Goal: Transaction & Acquisition: Purchase product/service

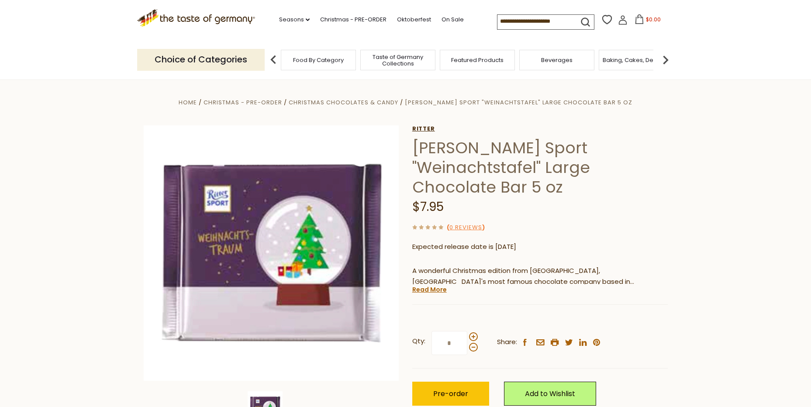
scroll to position [44, 0]
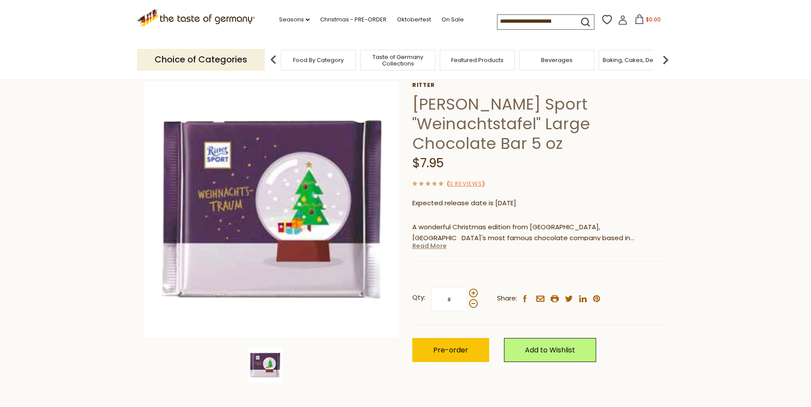
click at [428, 250] on link "Read More" at bounding box center [429, 246] width 35 height 9
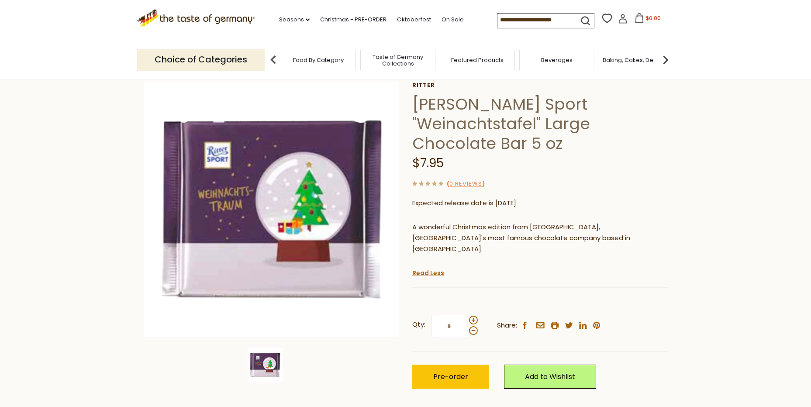
scroll to position [0, 0]
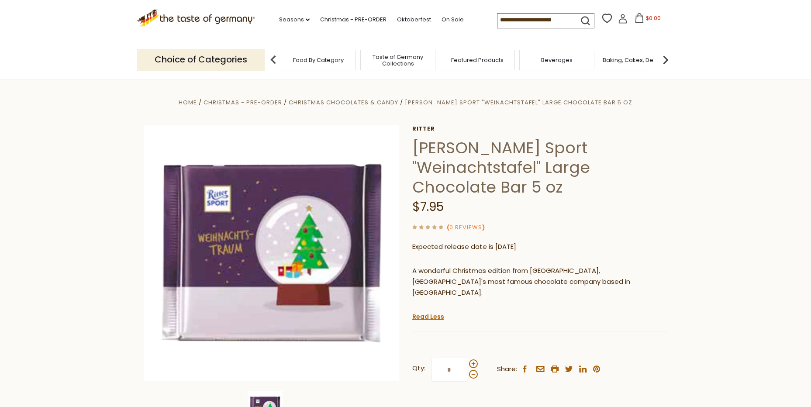
click at [524, 21] on input at bounding box center [535, 20] width 74 height 12
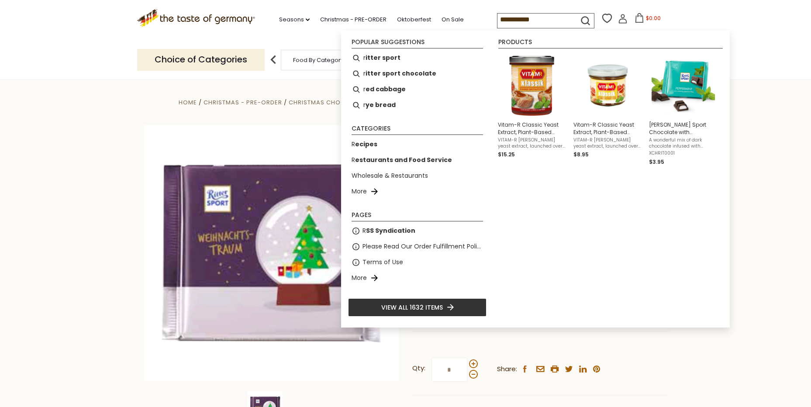
type input "**********"
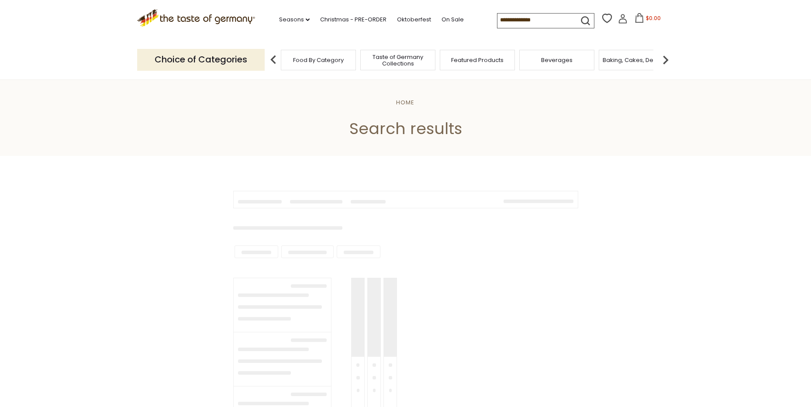
type input "**********"
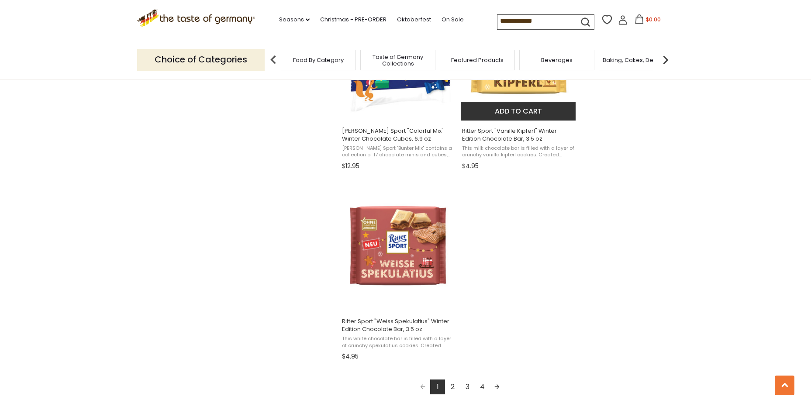
scroll to position [1442, 0]
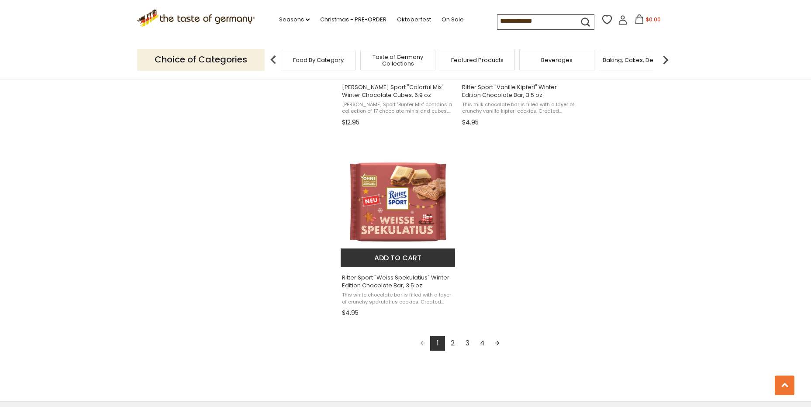
click at [405, 237] on img "Ritter Sport" at bounding box center [399, 202] width 116 height 116
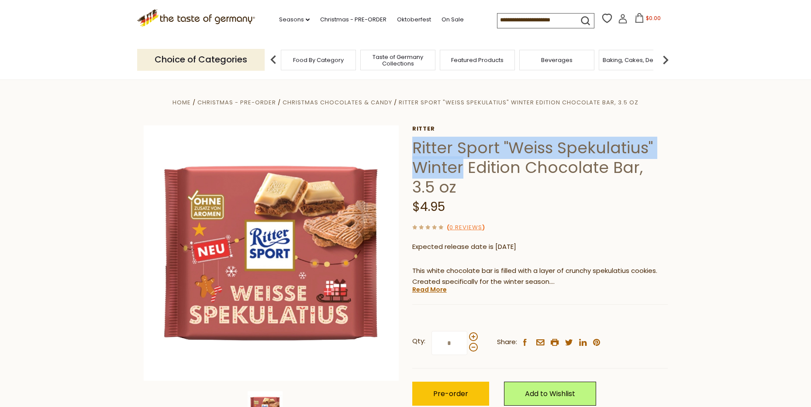
drag, startPoint x: 414, startPoint y: 176, endPoint x: 599, endPoint y: 199, distance: 185.8
click at [599, 197] on h1 "Ritter Sport "Weiss Spekulatius" Winter Edition Chocolate Bar, 3.5 oz" at bounding box center [540, 167] width 256 height 59
drag, startPoint x: 599, startPoint y: 199, endPoint x: 590, endPoint y: 200, distance: 8.3
copy h1 "Ritter Sport "Weiss Spekulatius" Winter"
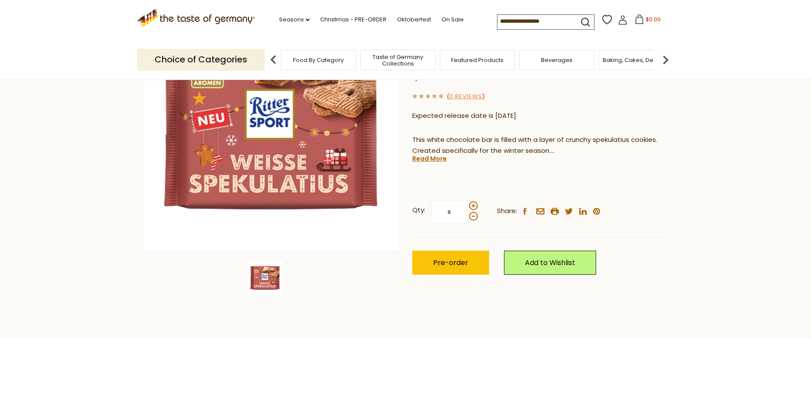
scroll to position [175, 0]
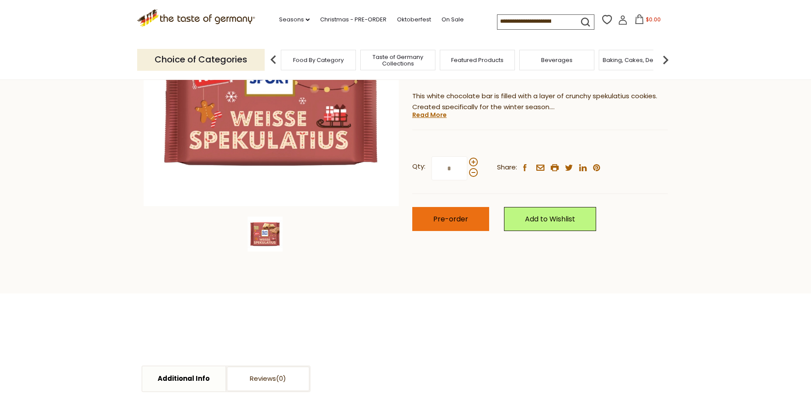
click at [454, 224] on span "Pre-order" at bounding box center [450, 219] width 35 height 10
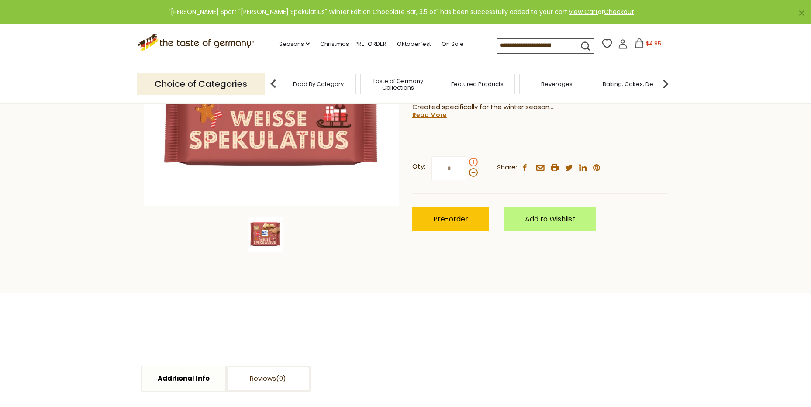
click at [474, 166] on span at bounding box center [473, 162] width 9 height 9
click at [468, 180] on input "*" at bounding box center [450, 168] width 36 height 24
click at [474, 166] on span at bounding box center [473, 162] width 9 height 9
click at [468, 180] on input "*" at bounding box center [450, 168] width 36 height 24
type input "*"
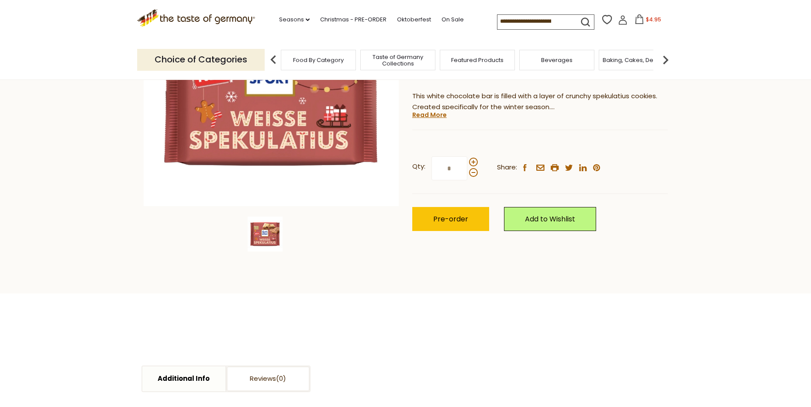
click at [753, 181] on section "Home Christmas - PRE-ORDER Christmas Chocolates & Candy Ritter Sport "Weiss Spe…" at bounding box center [405, 99] width 811 height 389
click at [704, 180] on section "Home Christmas - PRE-ORDER Christmas Chocolates & Candy Ritter Sport "Weiss Spe…" at bounding box center [405, 99] width 811 height 389
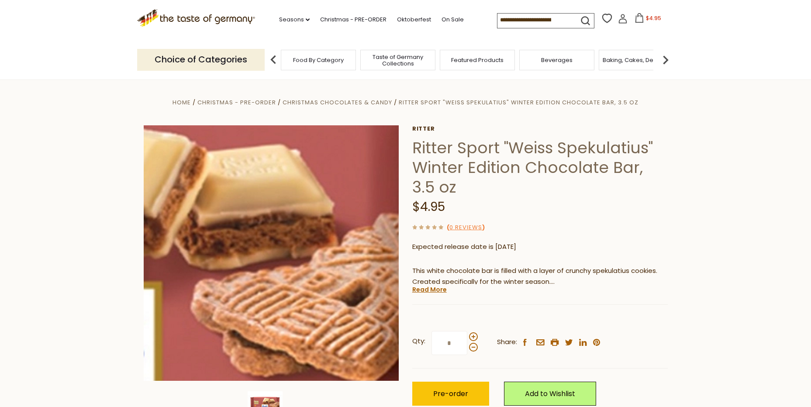
scroll to position [131, 0]
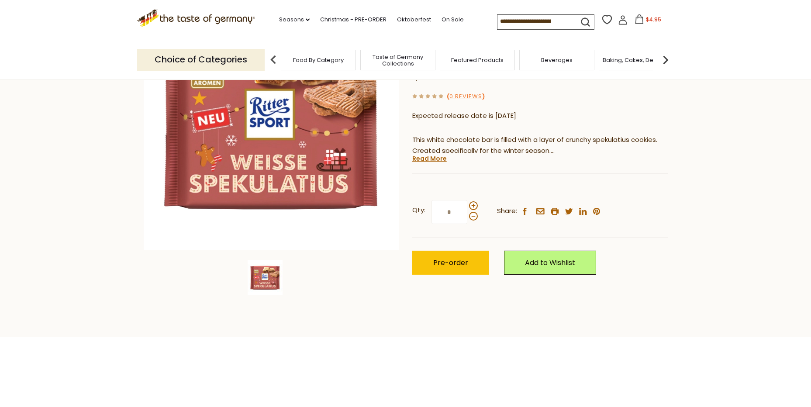
click at [520, 25] on input at bounding box center [535, 21] width 74 height 12
type input "******"
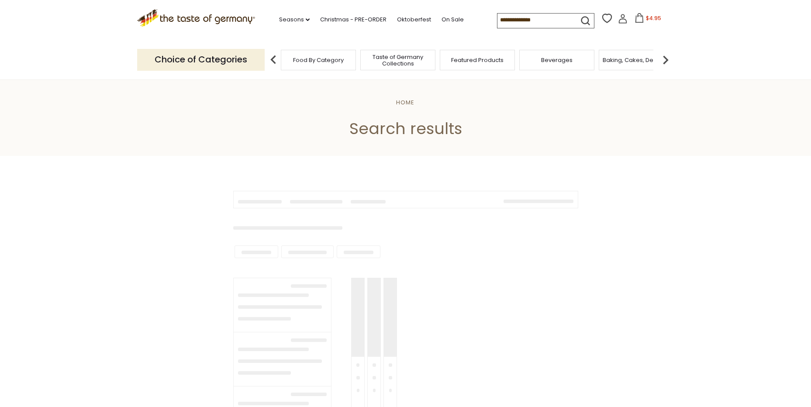
type input "******"
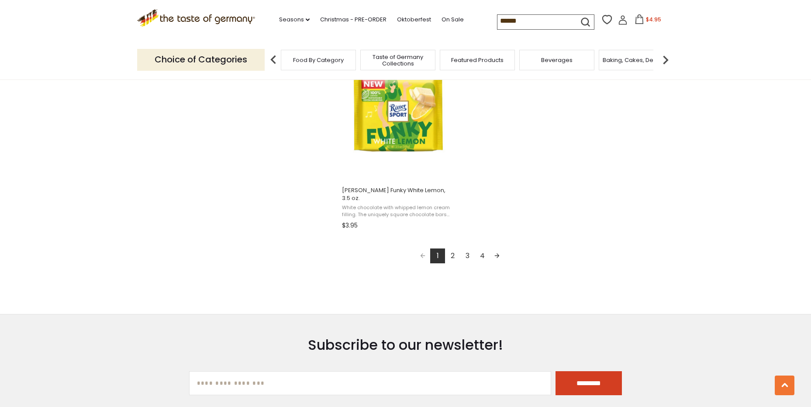
scroll to position [1573, 0]
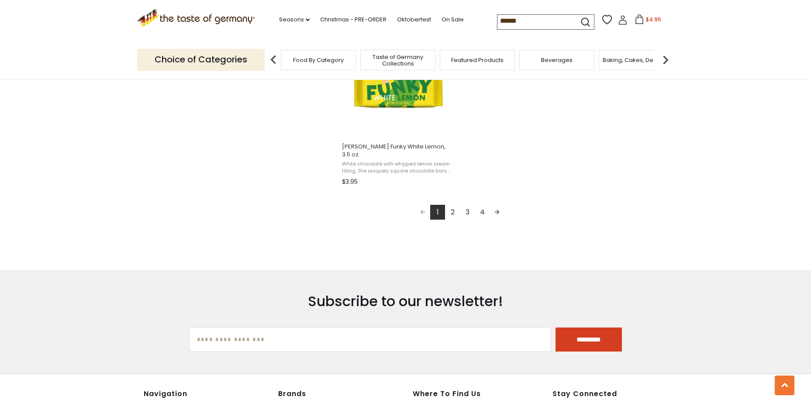
click at [499, 220] on link "Next page" at bounding box center [497, 212] width 15 height 15
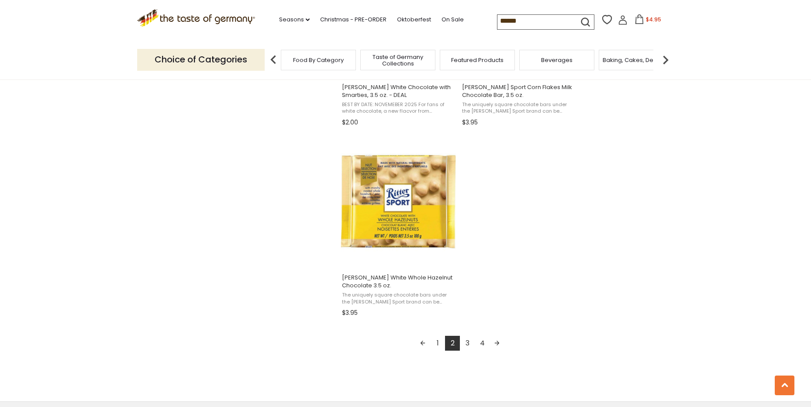
scroll to position [1486, 0]
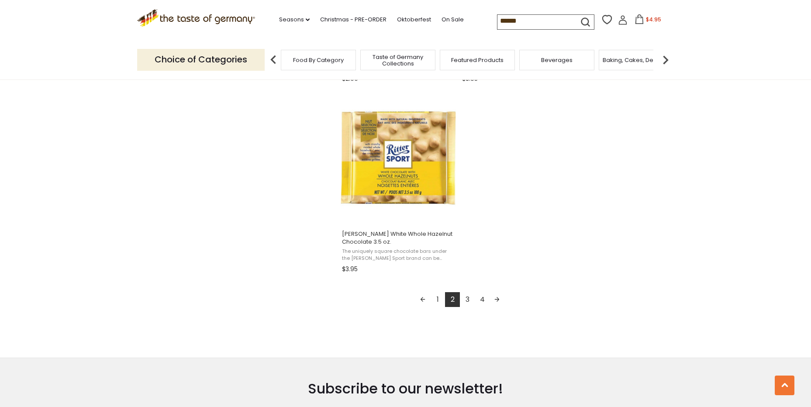
click at [497, 307] on link "Next page" at bounding box center [497, 299] width 15 height 15
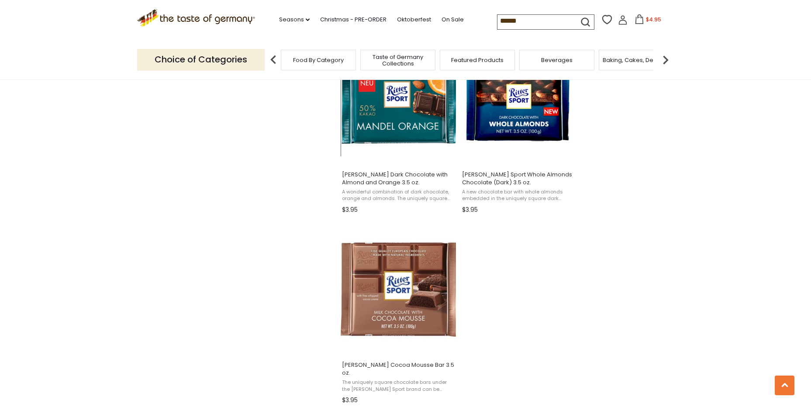
scroll to position [1486, 0]
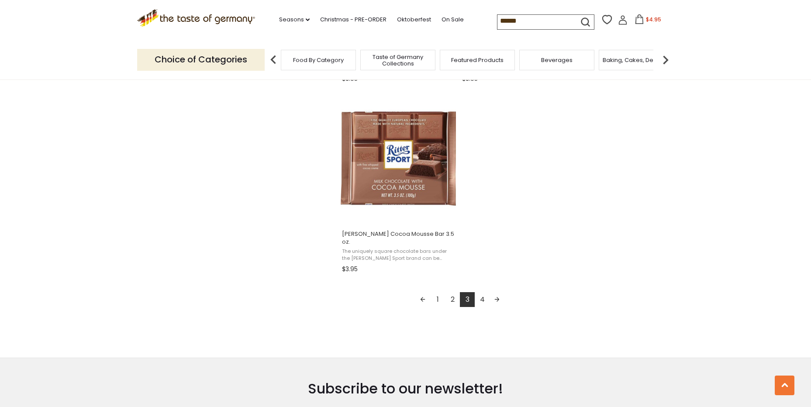
click at [502, 307] on link "Next page" at bounding box center [497, 299] width 15 height 15
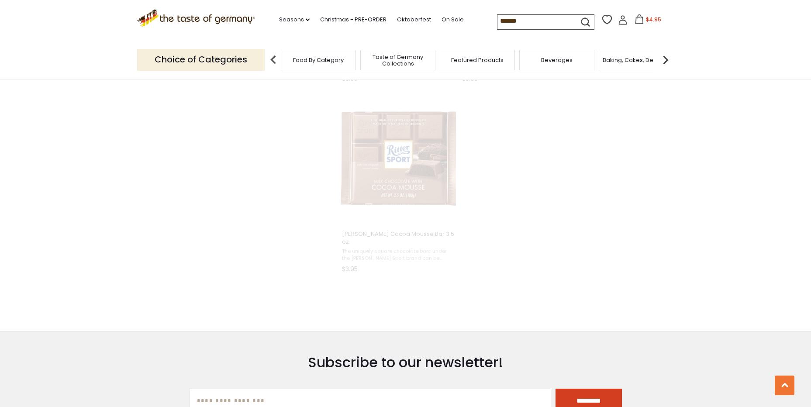
scroll to position [486, 0]
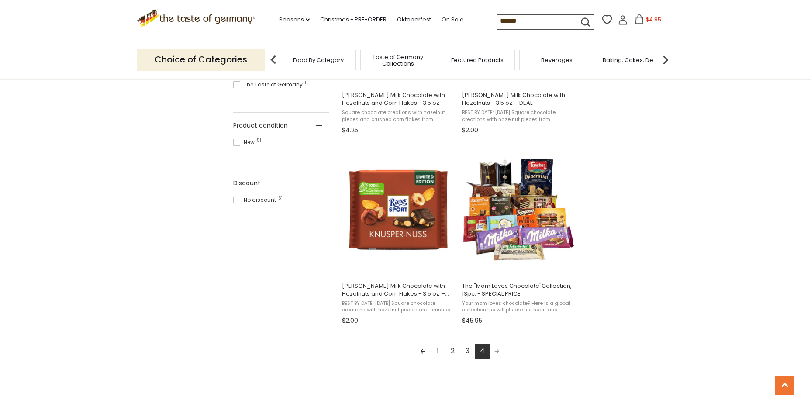
scroll to position [393, 0]
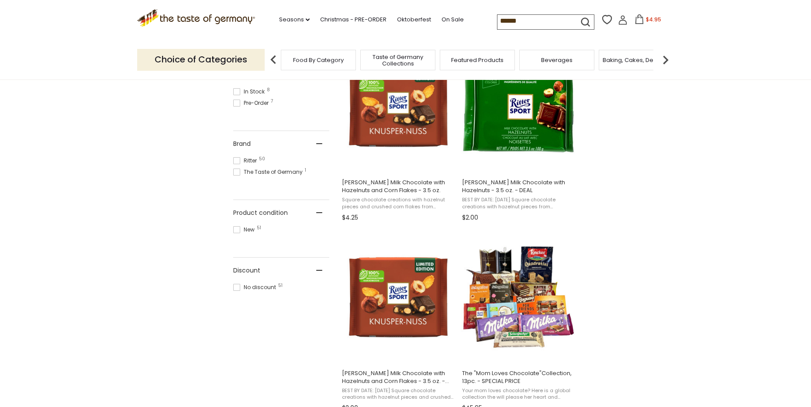
click at [650, 21] on span "$4.95" at bounding box center [653, 19] width 15 height 7
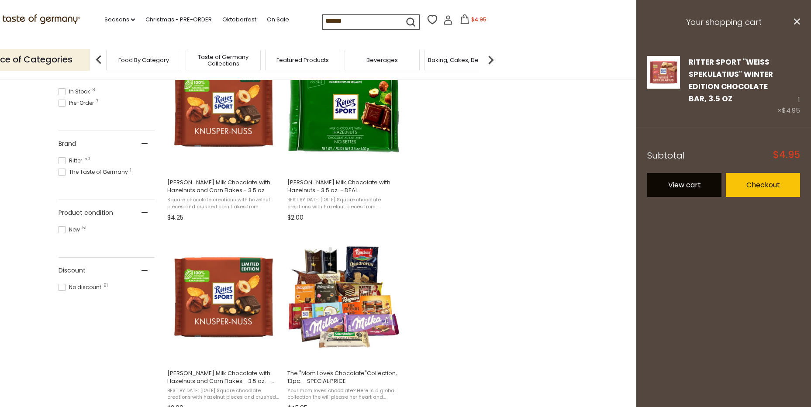
click at [689, 197] on link "View cart" at bounding box center [685, 185] width 74 height 24
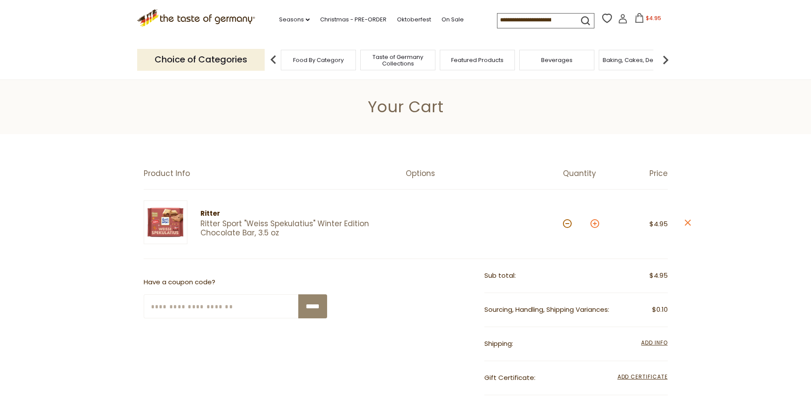
click at [599, 228] on button at bounding box center [595, 223] width 9 height 9
type input "*"
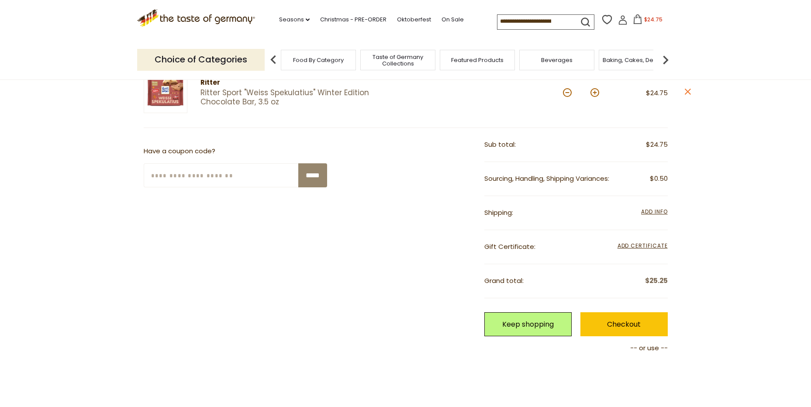
scroll to position [218, 0]
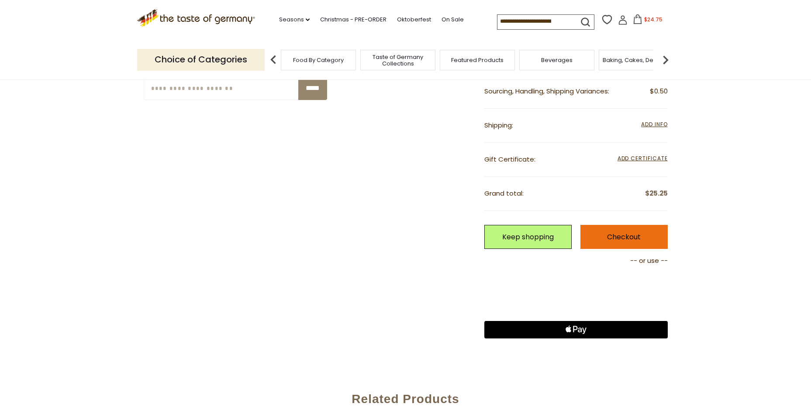
click at [614, 249] on link "Checkout" at bounding box center [624, 237] width 87 height 24
